Goal: Transaction & Acquisition: Register for event/course

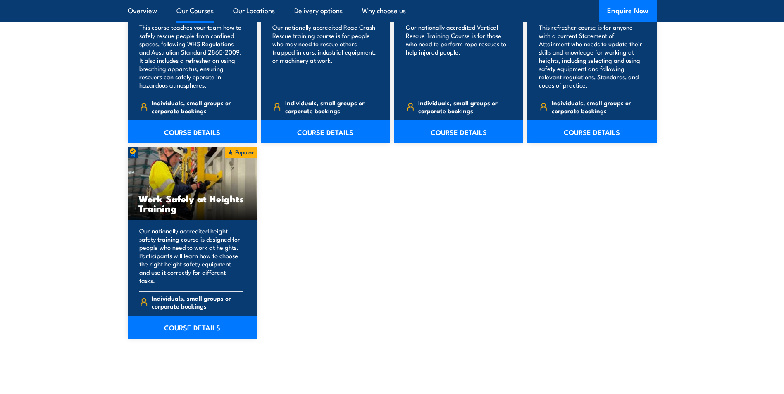
scroll to position [1034, 0]
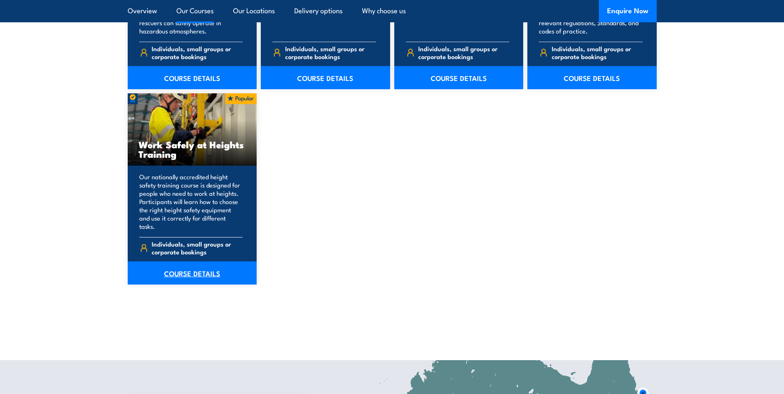
click at [203, 268] on link "COURSE DETAILS" at bounding box center [192, 273] width 129 height 23
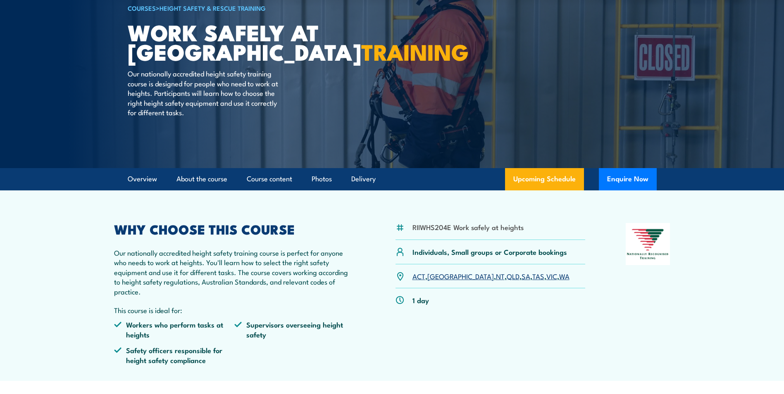
scroll to position [83, 0]
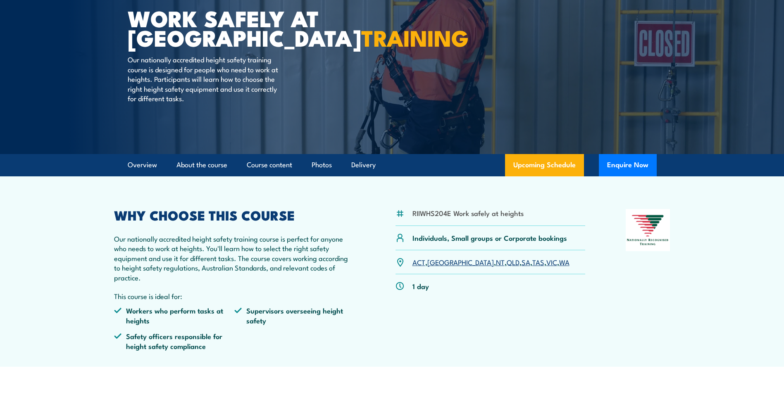
click at [547, 264] on link "VIC" at bounding box center [552, 262] width 11 height 10
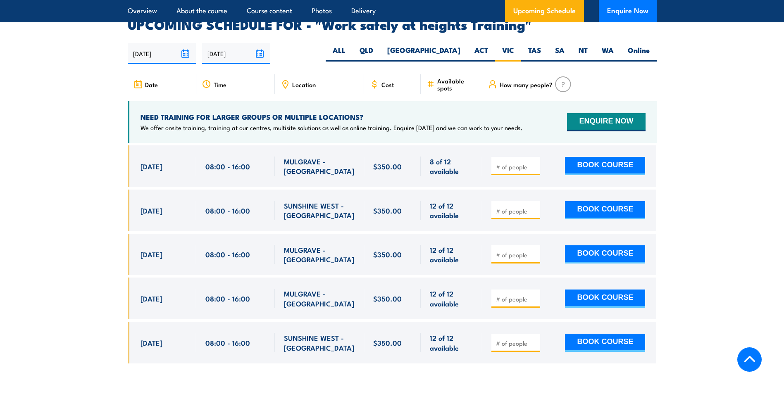
scroll to position [1316, 0]
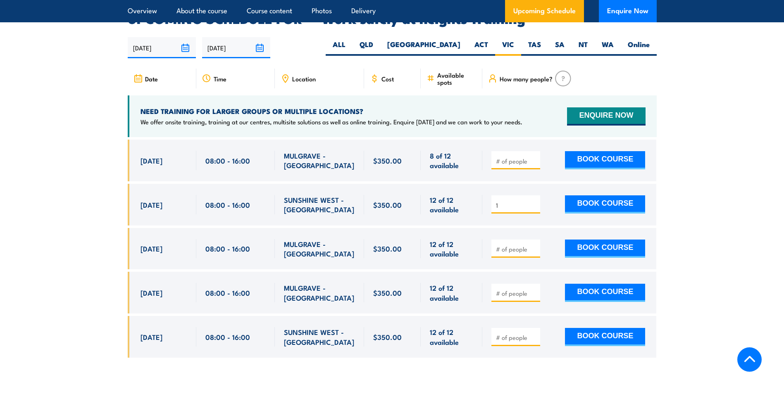
type input "1"
click at [535, 201] on input "1" at bounding box center [516, 205] width 41 height 8
click at [591, 196] on button "BOOK COURSE" at bounding box center [605, 205] width 80 height 18
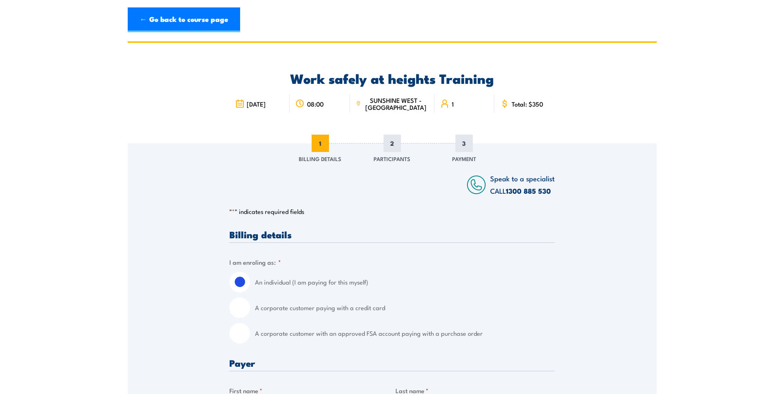
click at [241, 105] on icon at bounding box center [239, 103] width 9 height 9
click at [182, 16] on link "← Go back to course page" at bounding box center [184, 19] width 112 height 25
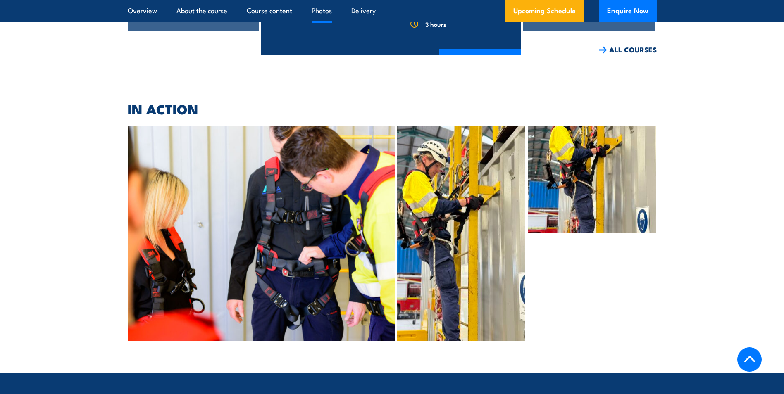
scroll to position [3259, 0]
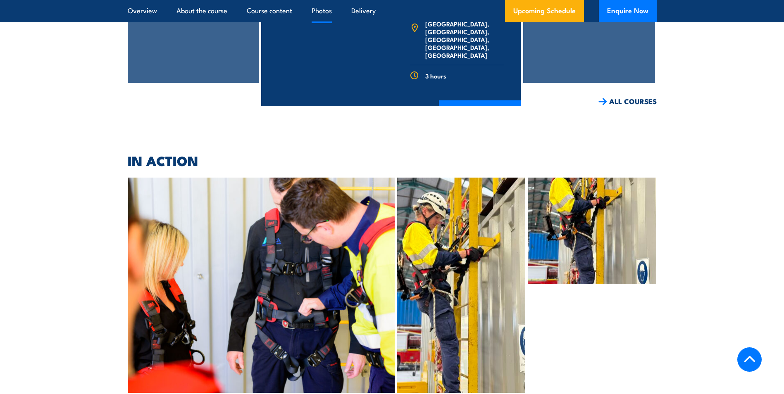
click at [434, 213] on img at bounding box center [461, 285] width 128 height 215
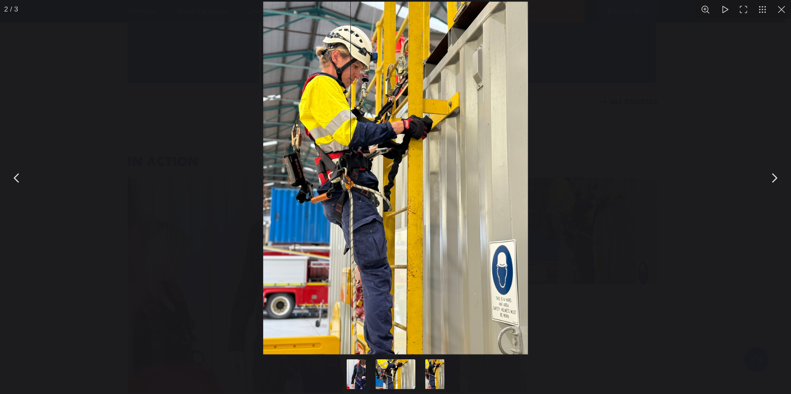
click at [358, 374] on button "Go to slide #1" at bounding box center [356, 375] width 40 height 30
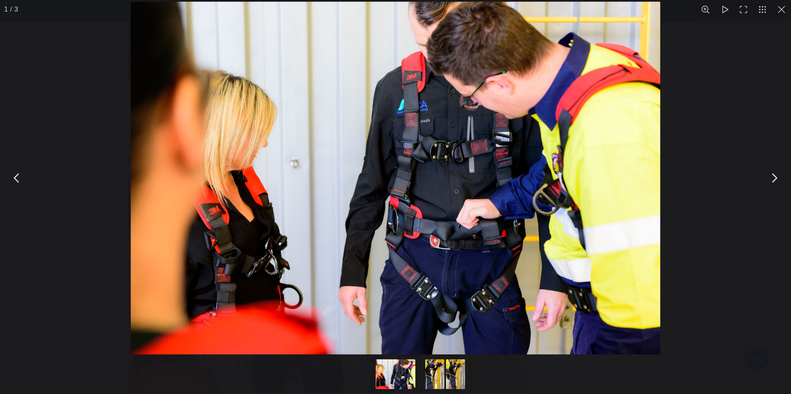
click at [448, 373] on button "Go to slide #3" at bounding box center [455, 375] width 40 height 30
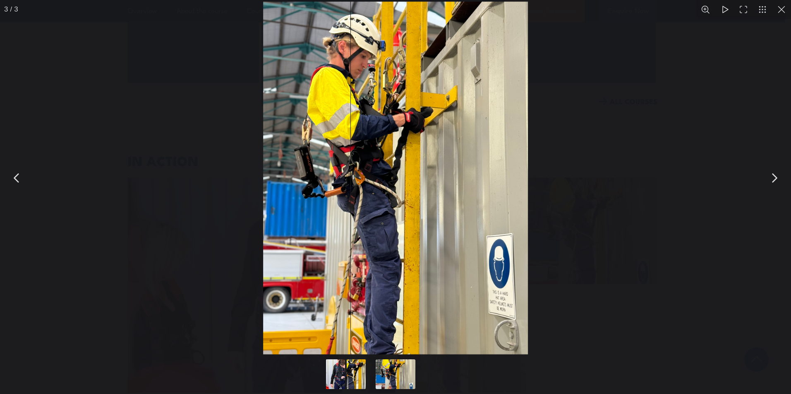
click at [343, 373] on button "Go to slide #1" at bounding box center [335, 375] width 40 height 30
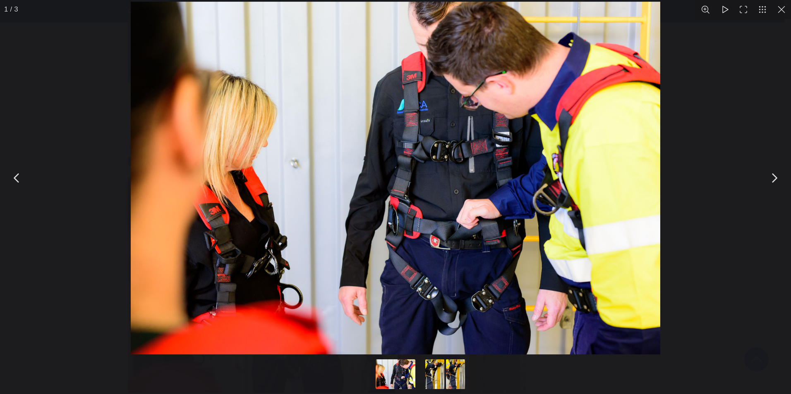
click at [454, 374] on button "Go to slide #3" at bounding box center [455, 375] width 40 height 30
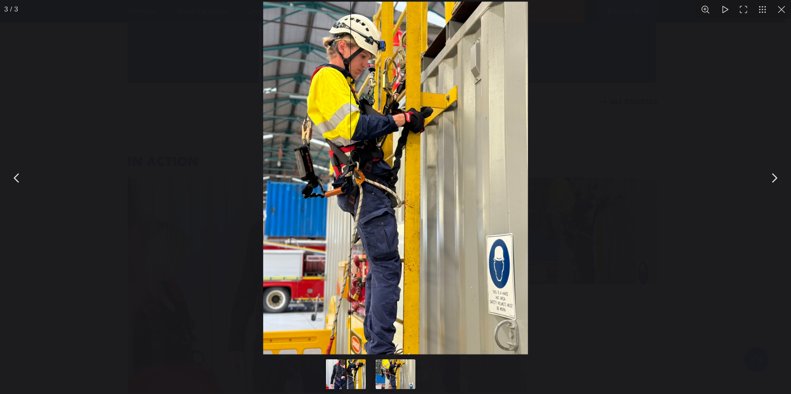
click at [437, 375] on div "You can close this modal content with the ESC key" at bounding box center [395, 375] width 787 height 38
click at [332, 379] on button "Go to slide #1" at bounding box center [335, 375] width 40 height 30
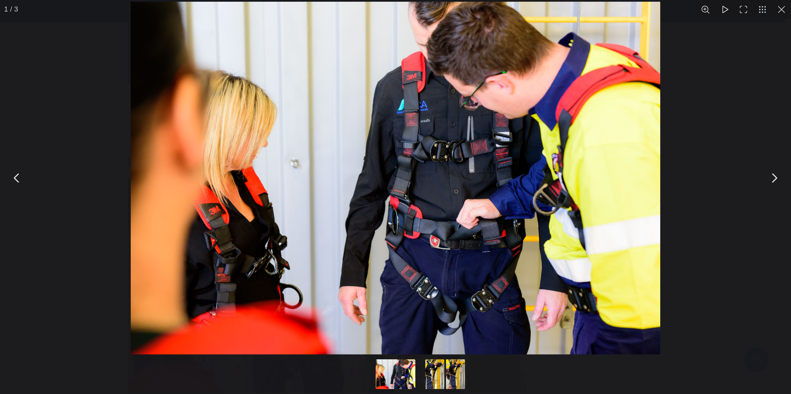
click at [17, 177] on button "You can close this modal content with the ESC key" at bounding box center [17, 178] width 21 height 21
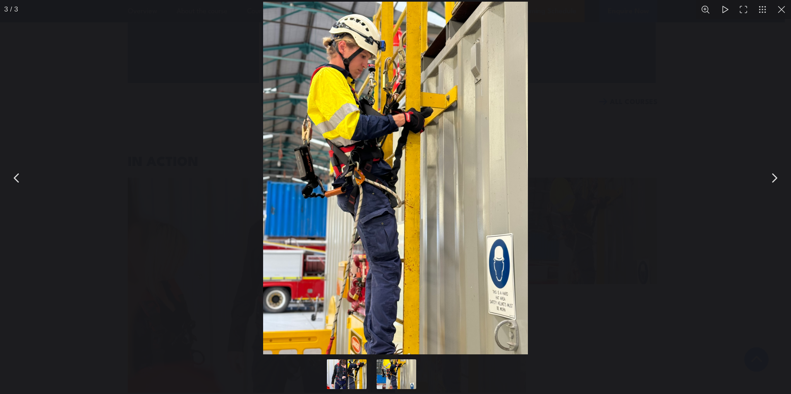
click at [17, 177] on button "You can close this modal content with the ESC key" at bounding box center [17, 178] width 21 height 21
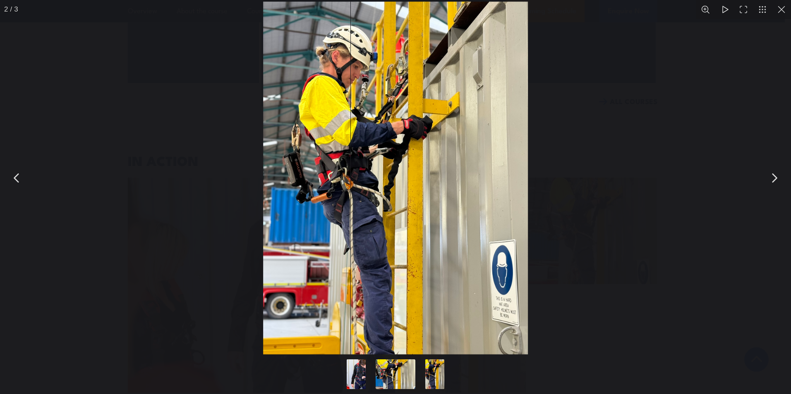
click at [17, 177] on button "You can close this modal content with the ESC key" at bounding box center [17, 178] width 21 height 21
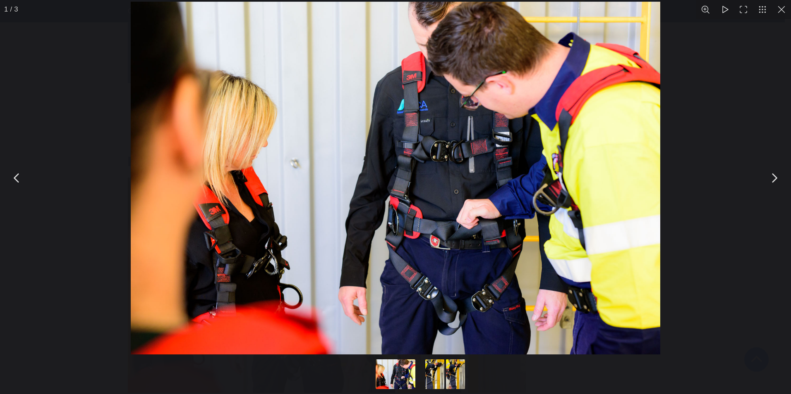
click at [17, 177] on button "You can close this modal content with the ESC key" at bounding box center [17, 178] width 21 height 21
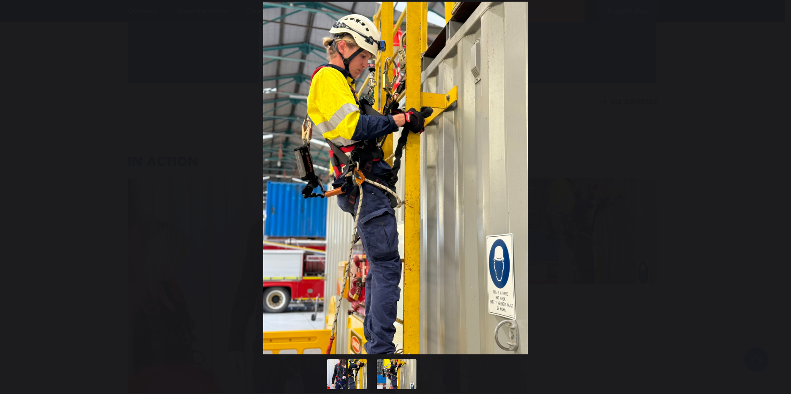
click at [17, 177] on button "You can close this modal content with the ESC key" at bounding box center [17, 178] width 21 height 21
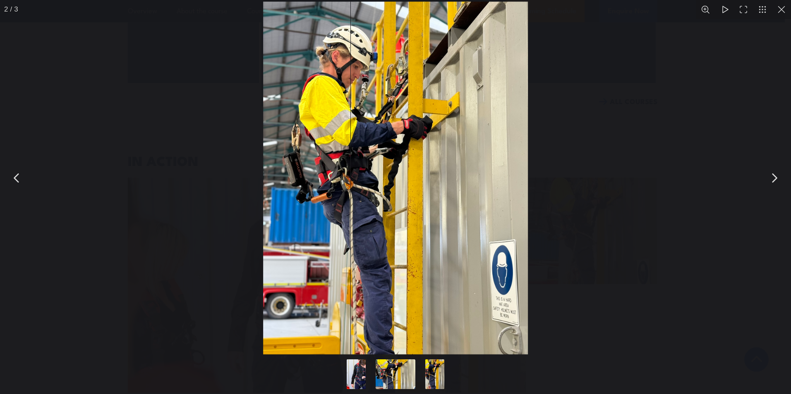
click at [778, 13] on button "You can close this modal content with the ESC key" at bounding box center [781, 9] width 19 height 19
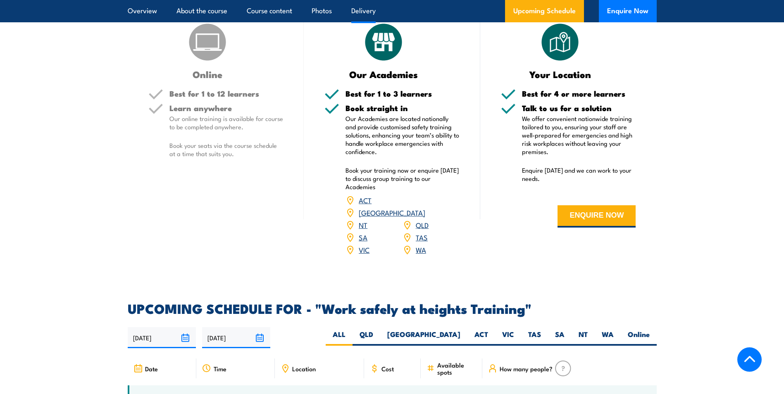
scroll to position [1026, 0]
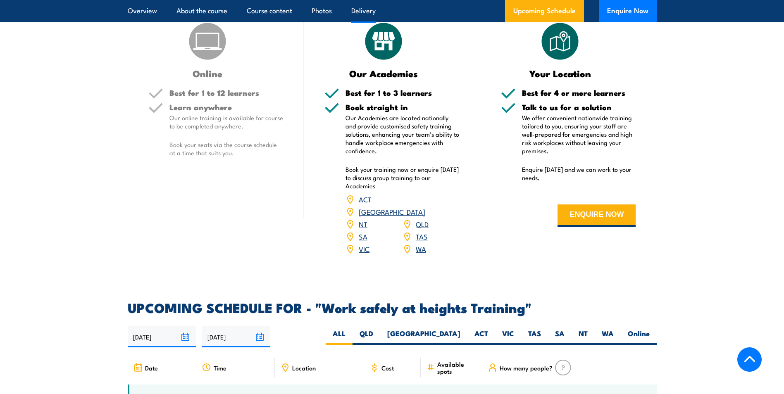
click at [359, 244] on link "VIC" at bounding box center [364, 249] width 11 height 10
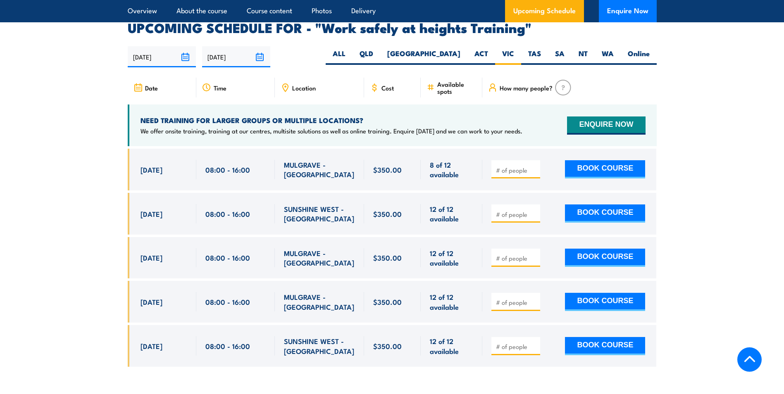
scroll to position [1316, 0]
